Goal: Check status: Check status

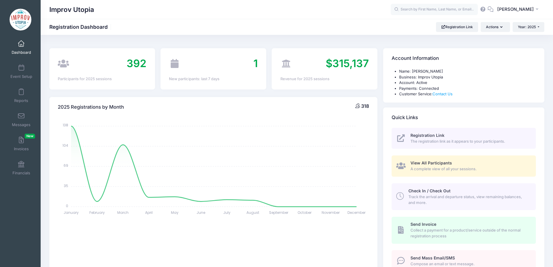
select select
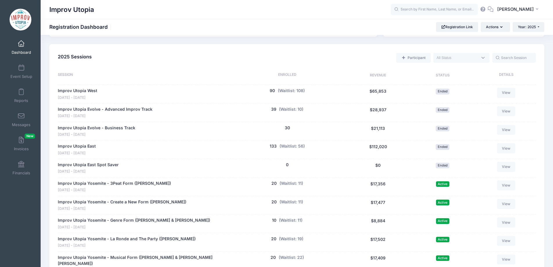
click at [21, 44] on span at bounding box center [21, 44] width 0 height 6
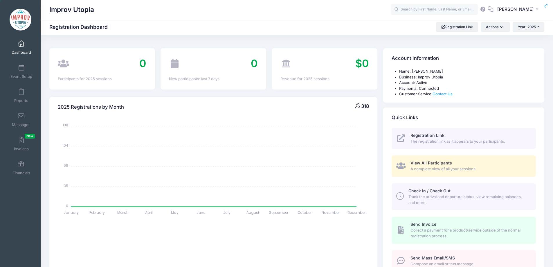
select select
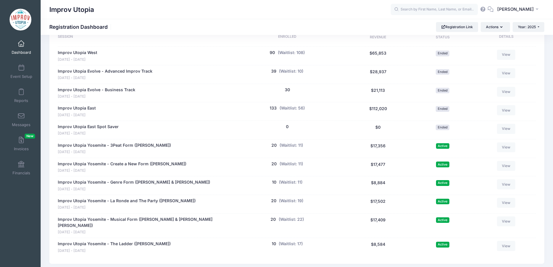
scroll to position [283, 0]
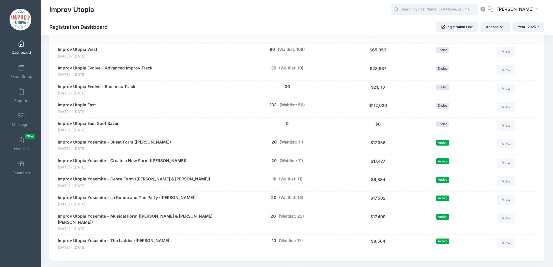
click at [420, 10] on input "text" at bounding box center [433, 10] width 87 height 12
click at [428, 10] on input "text" at bounding box center [433, 10] width 87 height 12
click at [419, 25] on p "Mo Leone" at bounding box center [445, 25] width 96 height 6
type input "Mo Leone (Improv Utopia East, Aug-29, 2025)"
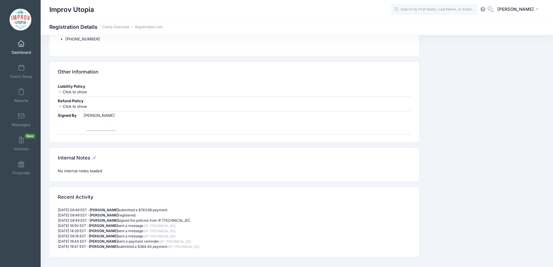
scroll to position [988, 0]
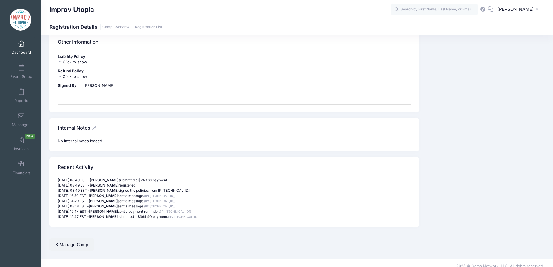
click at [21, 45] on span at bounding box center [21, 44] width 0 height 6
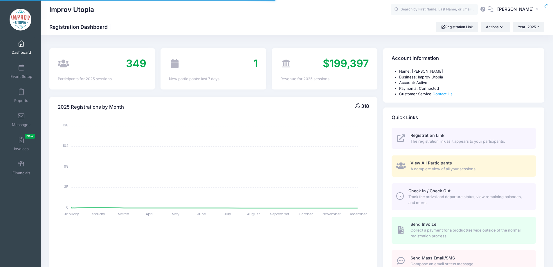
select select
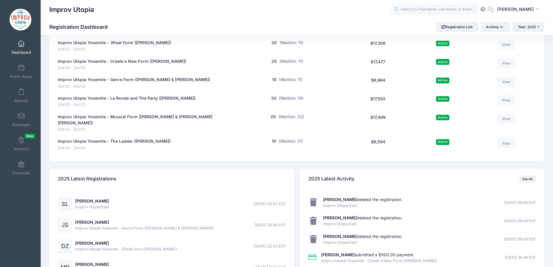
scroll to position [448, 0]
